Goal: Task Accomplishment & Management: Complete application form

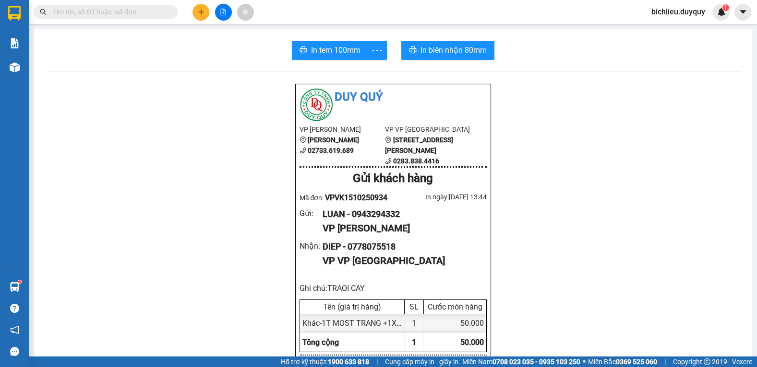
click at [336, 235] on div "Duy Quý VP Vĩnh [PERSON_NAME] 02733.619.689 VP VP [GEOGRAPHIC_DATA] [GEOGRAPHIC…" at bounding box center [393, 340] width 196 height 512
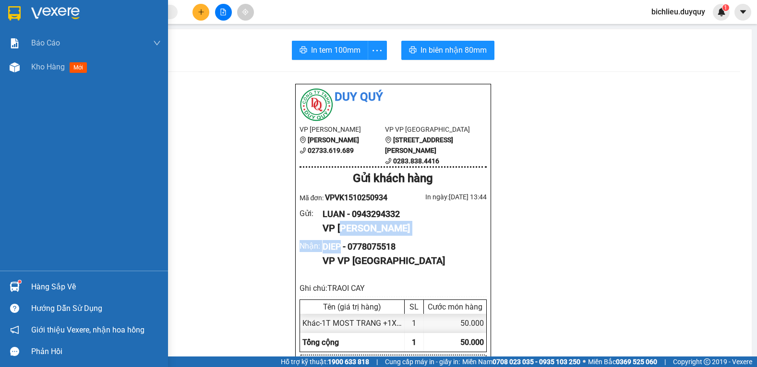
click at [18, 12] on img at bounding box center [14, 13] width 12 height 14
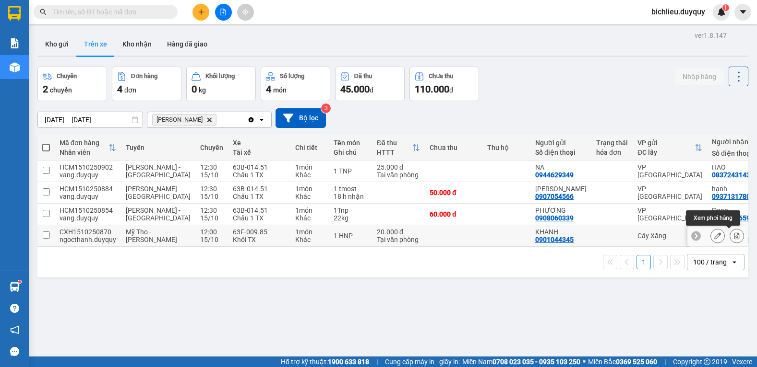
click at [734, 234] on icon at bounding box center [736, 236] width 5 height 7
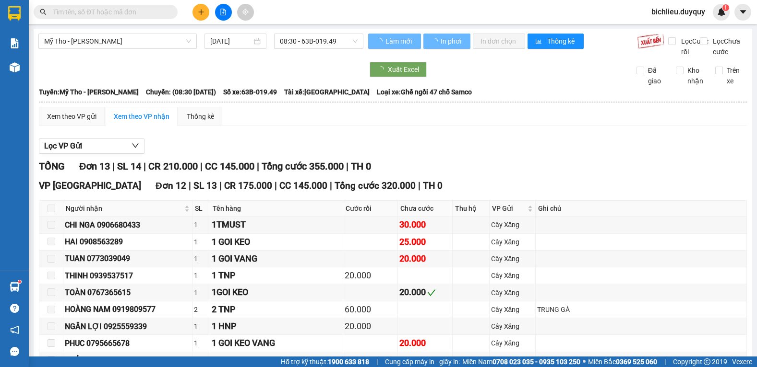
click at [730, 234] on td at bounding box center [640, 225] width 211 height 17
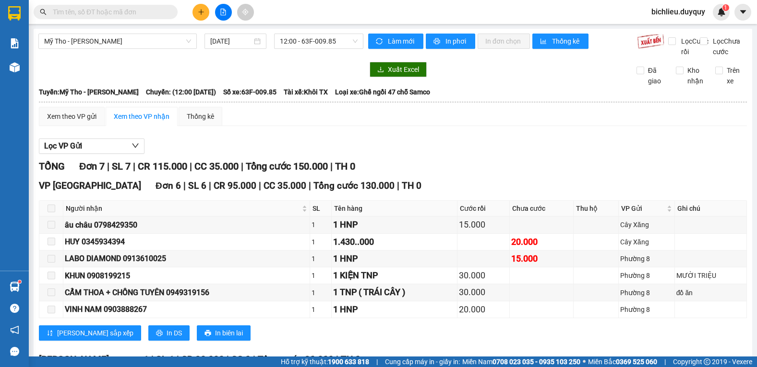
scroll to position [111, 0]
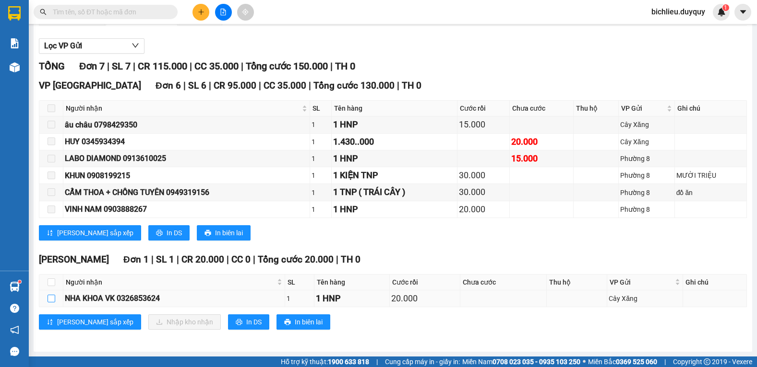
click at [50, 297] on input "checkbox" at bounding box center [51, 299] width 8 height 8
checkbox input "true"
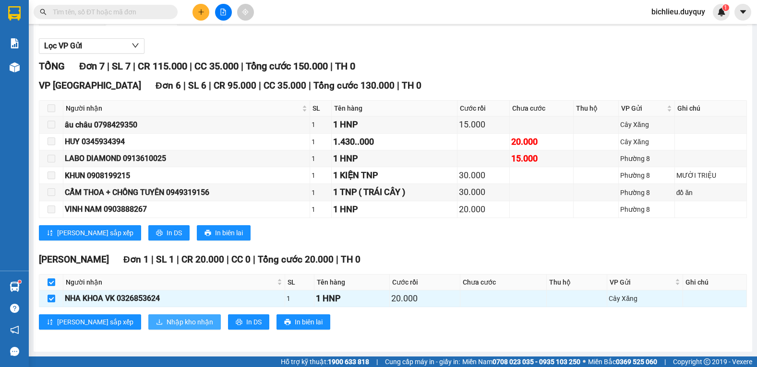
click at [166, 317] on span "Nhập kho nhận" at bounding box center [189, 322] width 47 height 11
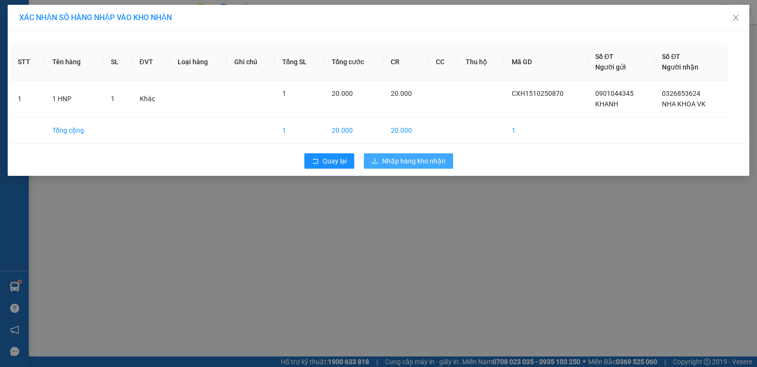
click at [418, 161] on span "Nhập hàng kho nhận" at bounding box center [413, 161] width 63 height 11
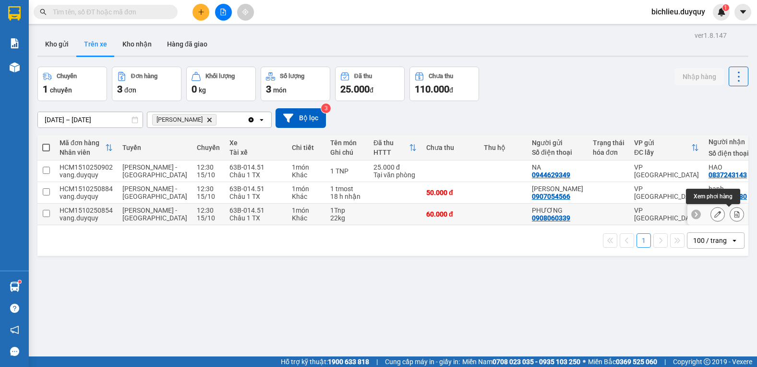
click at [734, 214] on icon at bounding box center [736, 214] width 5 height 7
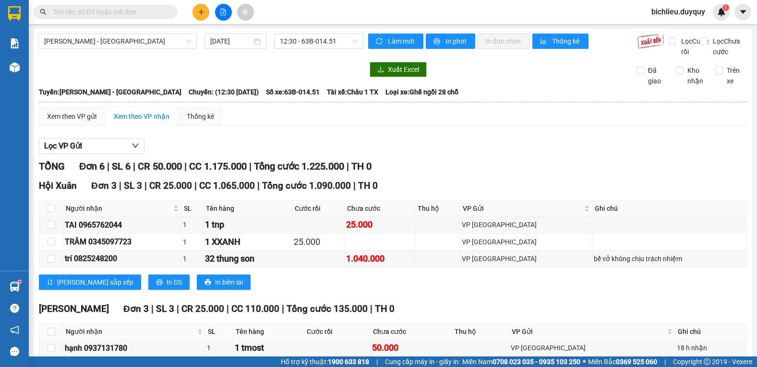
scroll to position [94, 0]
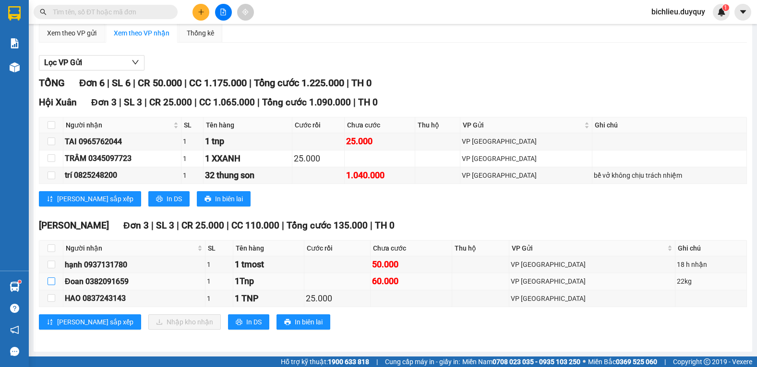
click at [52, 282] on input "checkbox" at bounding box center [51, 282] width 8 height 8
checkbox input "true"
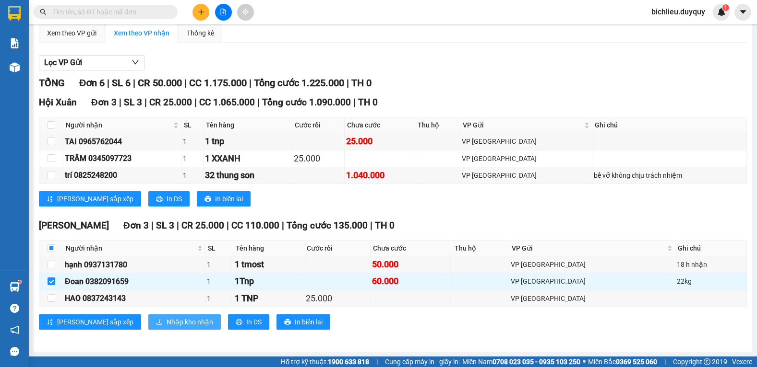
click at [166, 320] on span "Nhập kho nhận" at bounding box center [189, 322] width 47 height 11
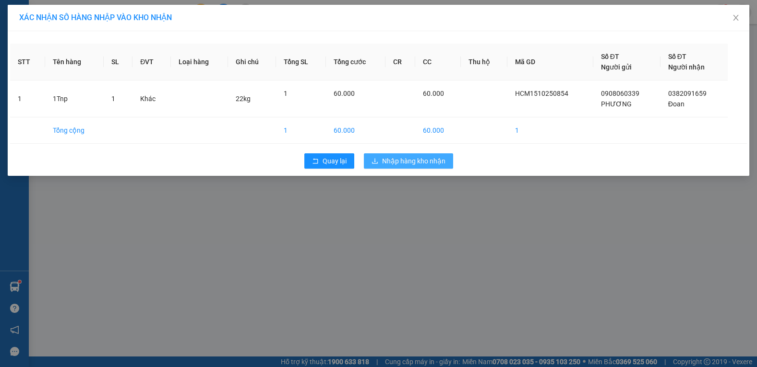
click at [430, 162] on span "Nhập hàng kho nhận" at bounding box center [413, 161] width 63 height 11
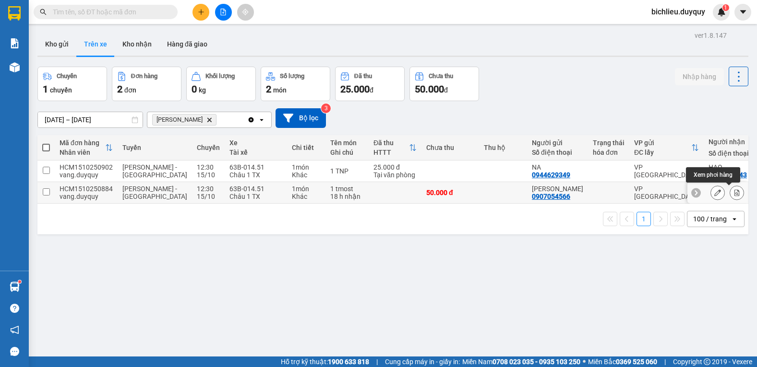
click at [734, 194] on icon at bounding box center [736, 193] width 5 height 7
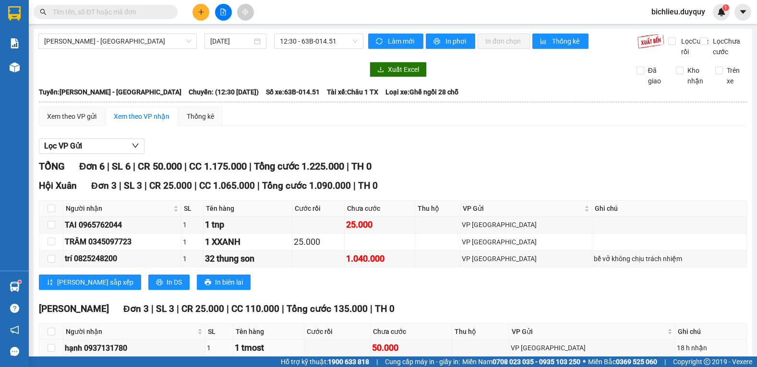
scroll to position [94, 0]
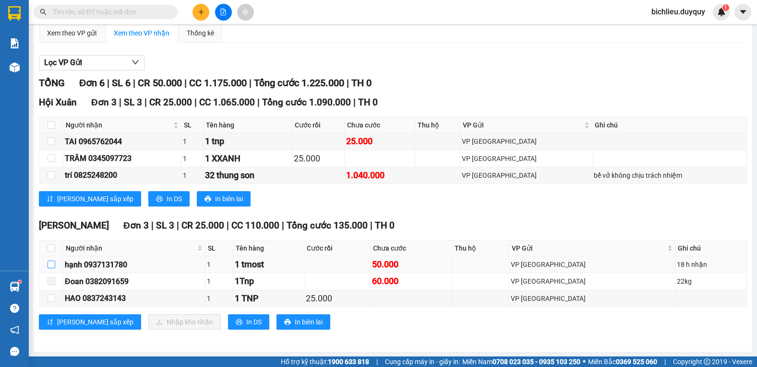
click at [51, 265] on input "checkbox" at bounding box center [51, 265] width 8 height 8
checkbox input "true"
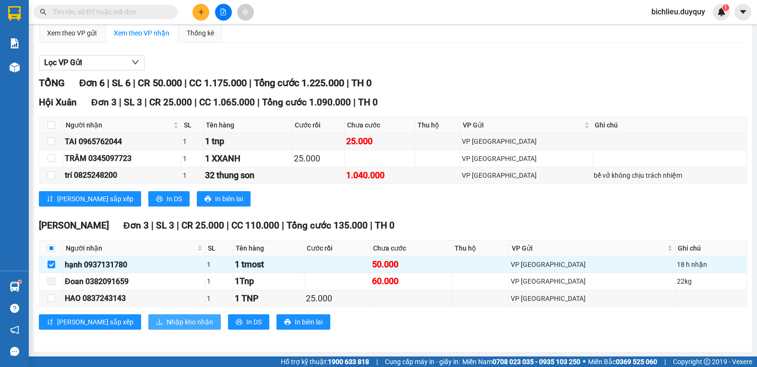
click at [166, 324] on span "Nhập kho nhận" at bounding box center [189, 322] width 47 height 11
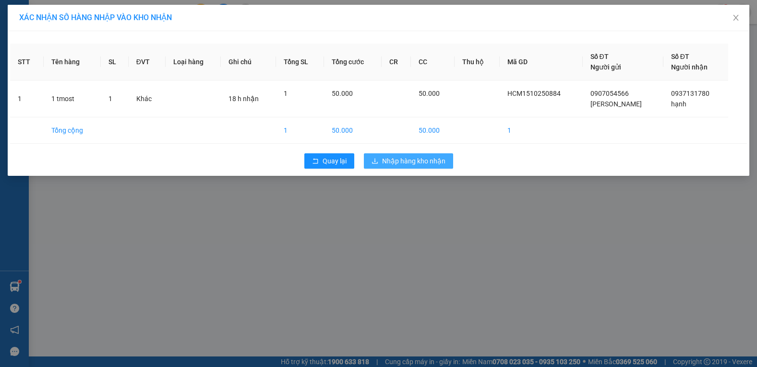
click at [422, 163] on span "Nhập hàng kho nhận" at bounding box center [413, 161] width 63 height 11
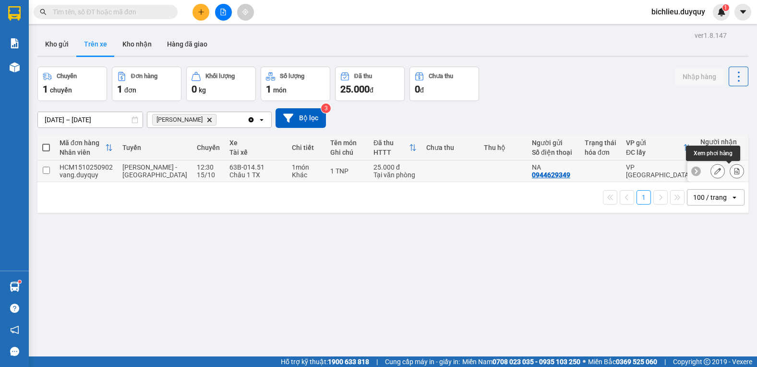
click at [733, 172] on icon at bounding box center [736, 171] width 7 height 7
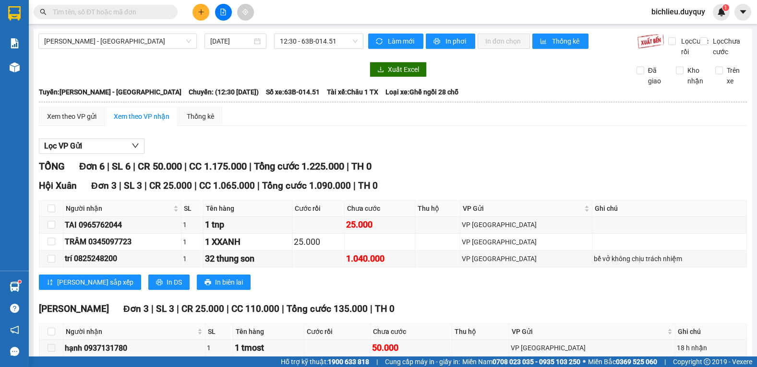
scroll to position [94, 0]
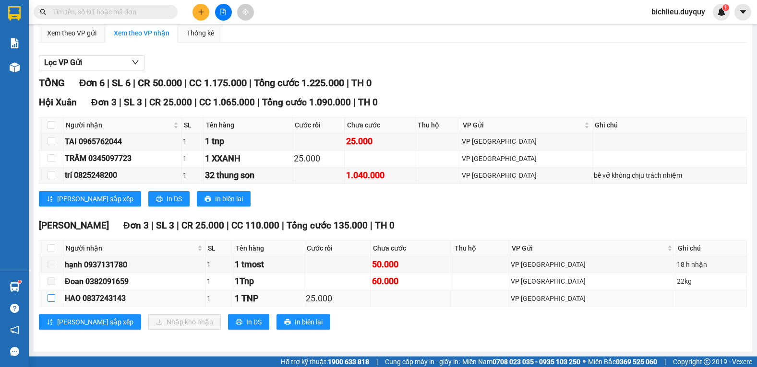
click at [50, 297] on input "checkbox" at bounding box center [51, 299] width 8 height 8
checkbox input "true"
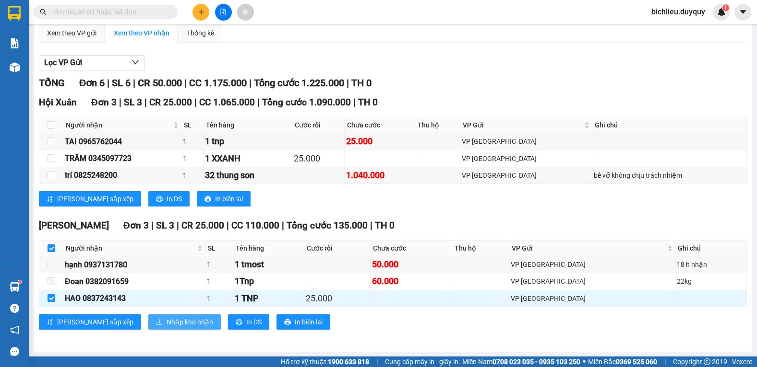
click at [166, 322] on span "Nhập kho nhận" at bounding box center [189, 322] width 47 height 11
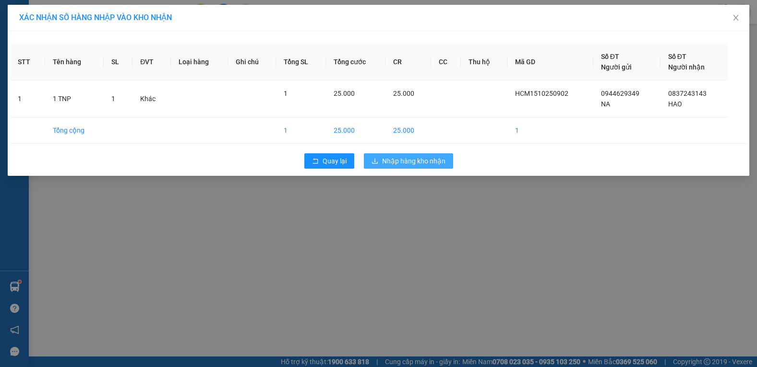
click at [414, 163] on span "Nhập hàng kho nhận" at bounding box center [413, 161] width 63 height 11
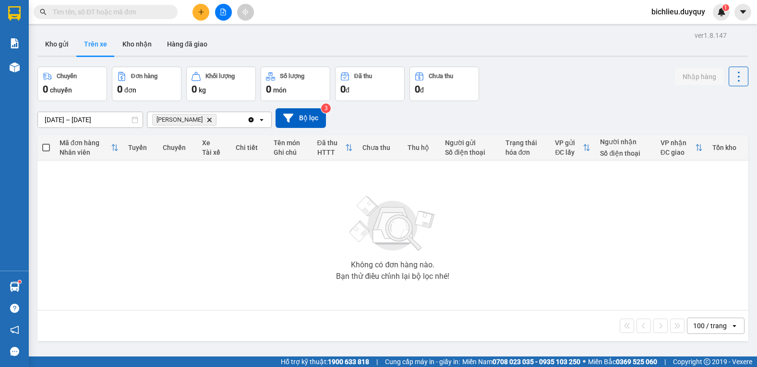
click at [206, 118] on icon "Delete" at bounding box center [209, 120] width 6 height 6
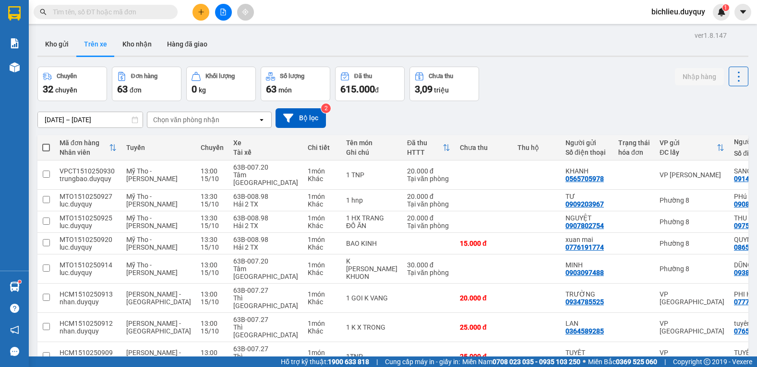
click at [218, 114] on div "Chọn văn phòng nhận" at bounding box center [202, 119] width 110 height 15
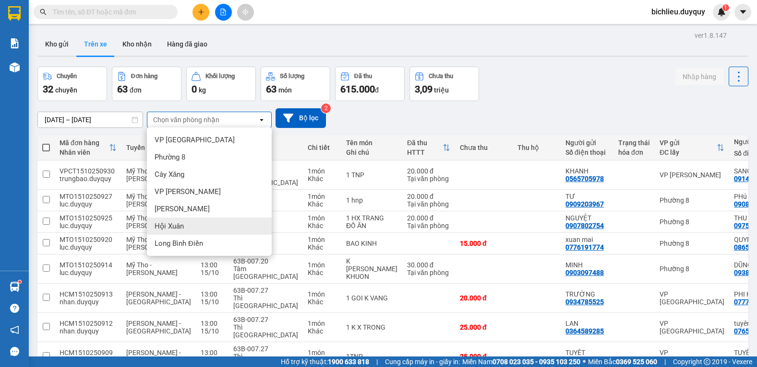
click at [186, 225] on div "Hội Xuân" at bounding box center [209, 226] width 125 height 17
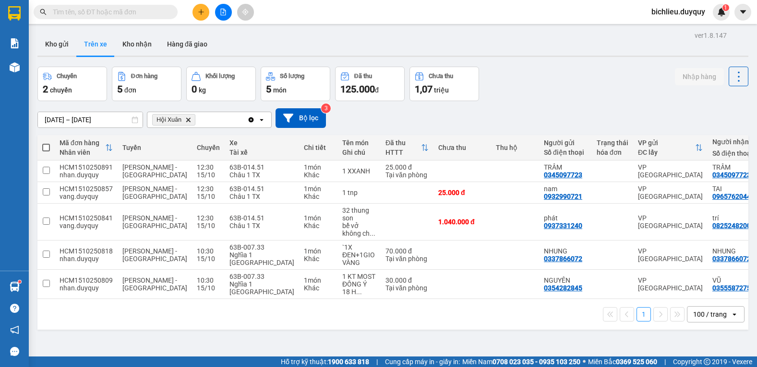
click at [185, 121] on icon "Delete" at bounding box center [188, 120] width 6 height 6
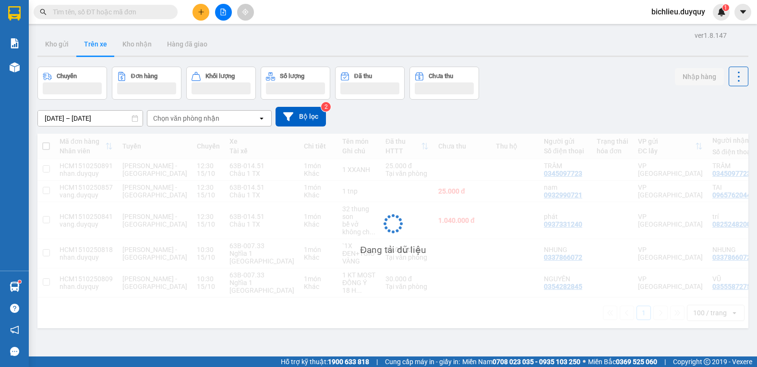
click at [203, 118] on div "Chọn văn phòng nhận" at bounding box center [186, 119] width 66 height 10
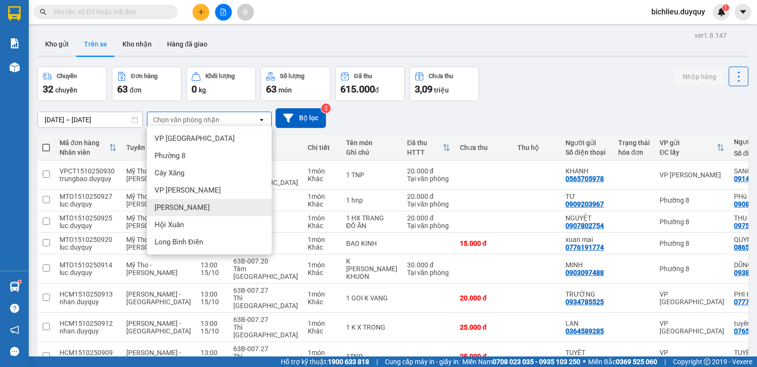
click at [183, 203] on span "[PERSON_NAME]" at bounding box center [181, 208] width 55 height 10
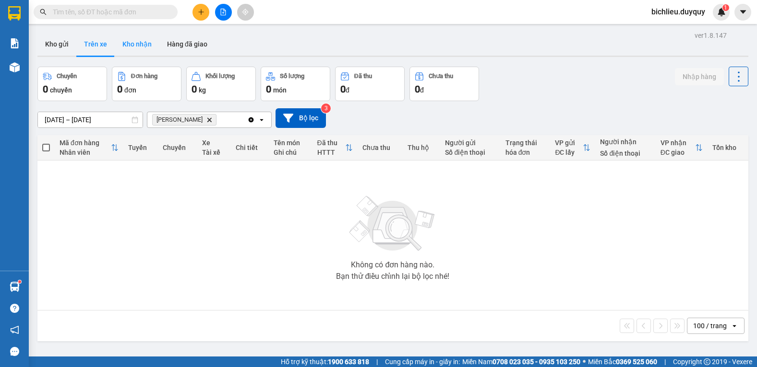
click at [141, 48] on button "Kho nhận" at bounding box center [137, 44] width 45 height 23
type input "[DATE] – [DATE]"
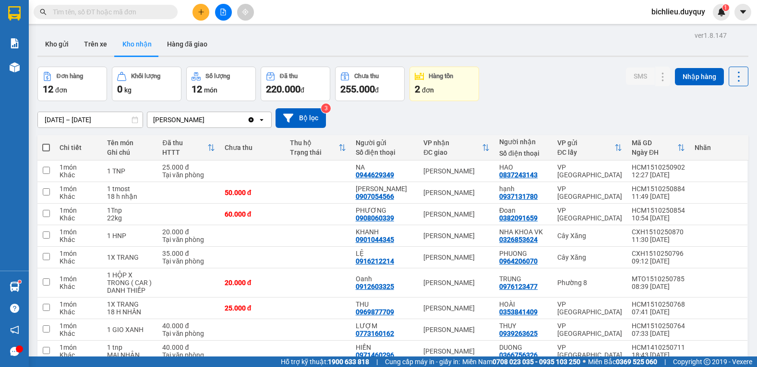
click at [198, 12] on icon "plus" at bounding box center [201, 12] width 7 height 7
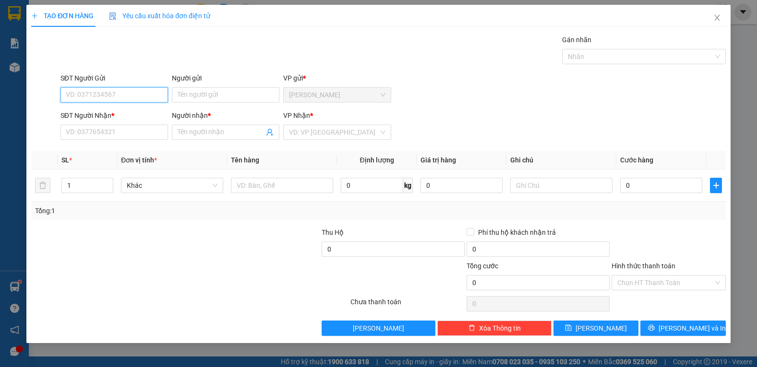
click at [85, 88] on input "SĐT Người Gửi" at bounding box center [113, 94] width 107 height 15
type input "0378172982"
click at [214, 96] on input "Người gửi" at bounding box center [225, 94] width 107 height 15
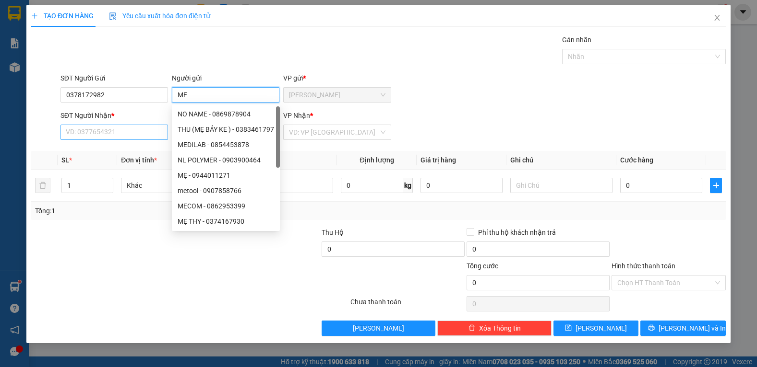
type input "ME"
click at [78, 134] on input "SĐT Người Nhận *" at bounding box center [113, 132] width 107 height 15
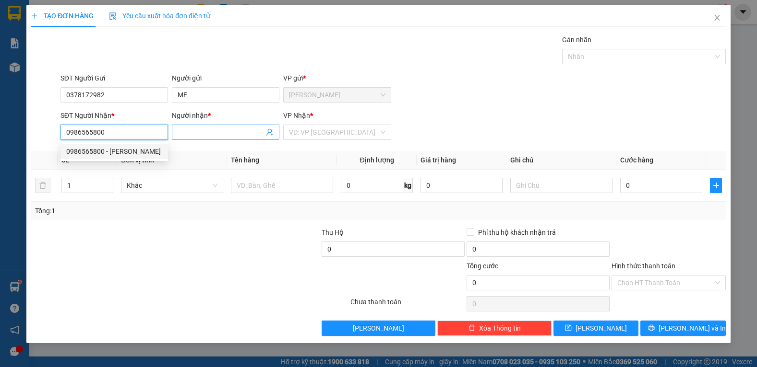
type input "0986565800"
click at [186, 136] on input "Người nhận *" at bounding box center [221, 132] width 86 height 11
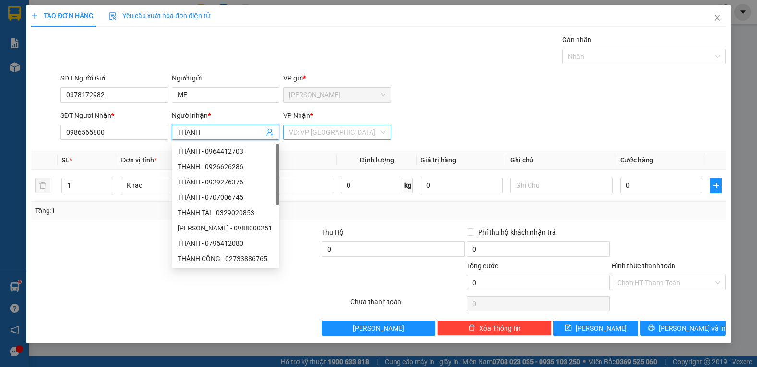
type input "THANH"
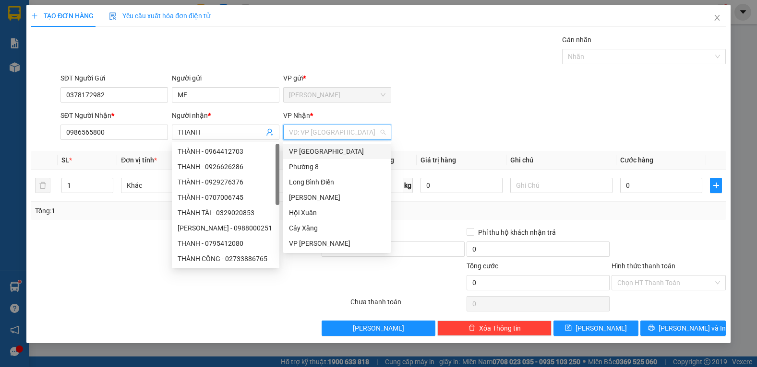
click at [319, 136] on input "search" at bounding box center [333, 132] width 89 height 14
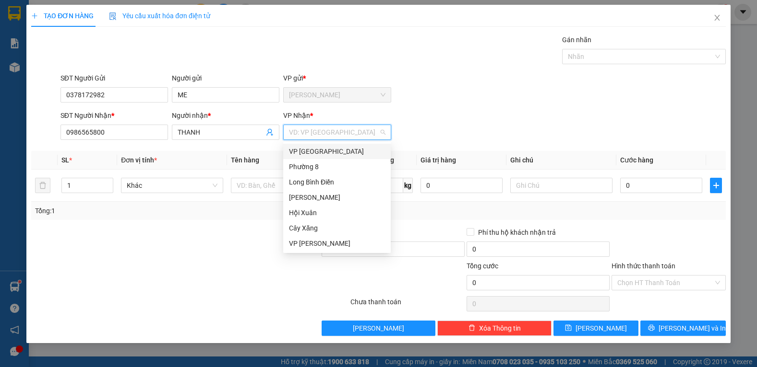
click at [336, 154] on div "VP [GEOGRAPHIC_DATA]" at bounding box center [337, 151] width 96 height 11
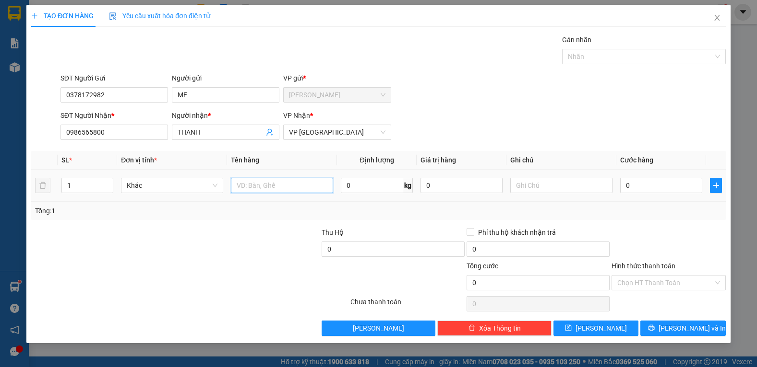
click at [254, 187] on input "text" at bounding box center [282, 185] width 102 height 15
type input "1TNP"
click at [539, 184] on input "text" at bounding box center [561, 185] width 102 height 15
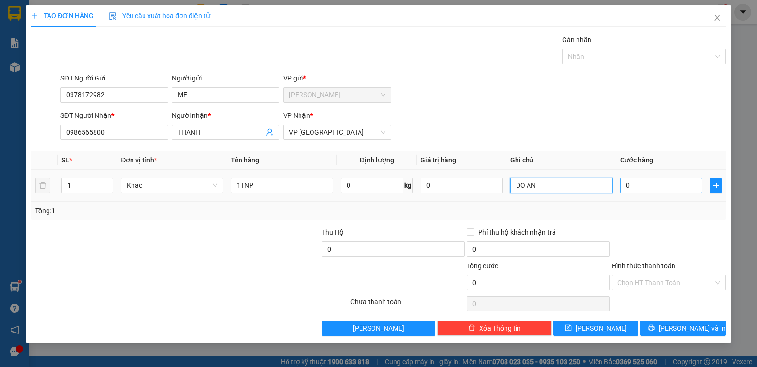
type input "DO AN"
click at [651, 185] on input "0" at bounding box center [661, 185] width 82 height 15
type input "4"
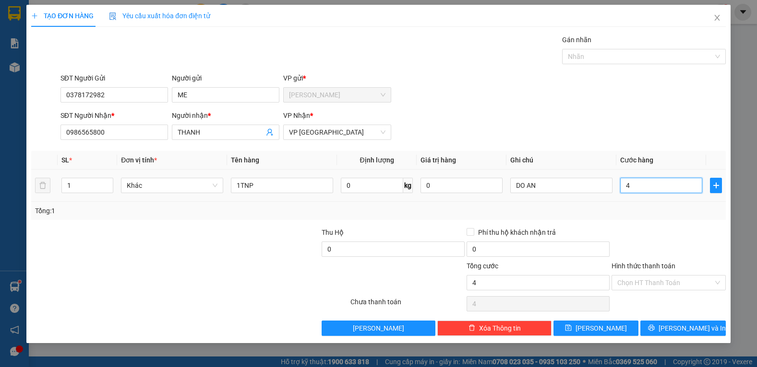
type input "40"
type input "400"
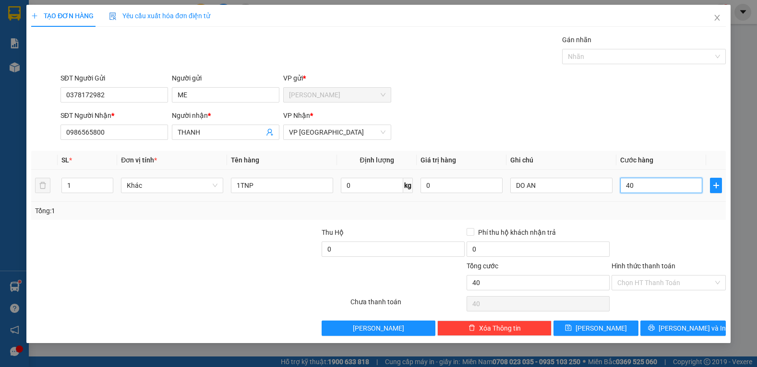
type input "400"
type input "4.000"
type input "40.000"
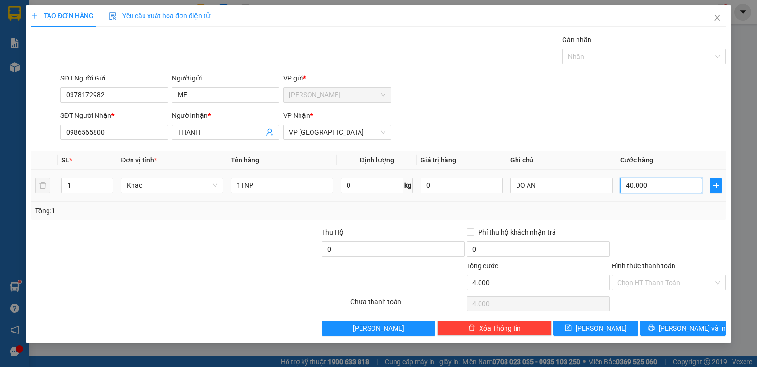
type input "40.000"
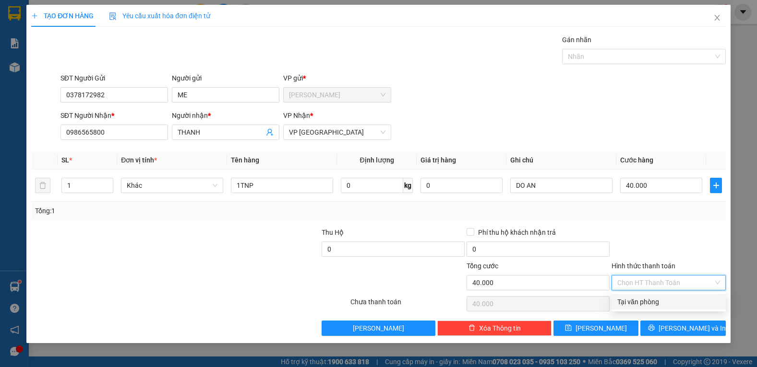
drag, startPoint x: 628, startPoint y: 284, endPoint x: 627, endPoint y: 295, distance: 11.1
click at [628, 284] on input "Hình thức thanh toán" at bounding box center [665, 283] width 96 height 14
click at [626, 304] on div "Tại văn phòng" at bounding box center [668, 302] width 103 height 11
type input "0"
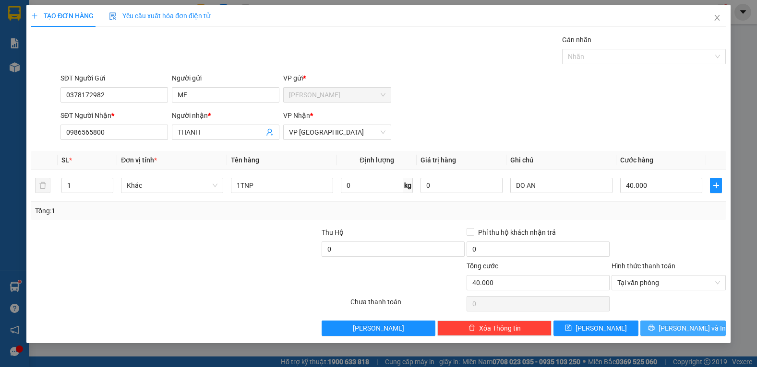
click at [674, 330] on button "[PERSON_NAME] và In" at bounding box center [682, 328] width 85 height 15
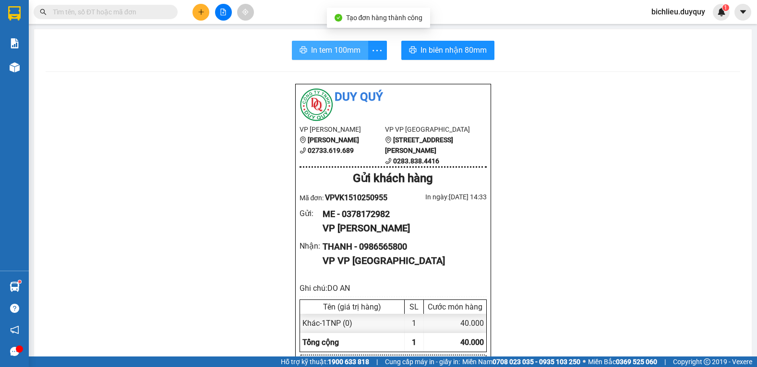
click at [337, 53] on span "In tem 100mm" at bounding box center [335, 50] width 49 height 12
click at [337, 51] on div "In tem 100mm" at bounding box center [339, 50] width 95 height 19
